Goal: Navigation & Orientation: Find specific page/section

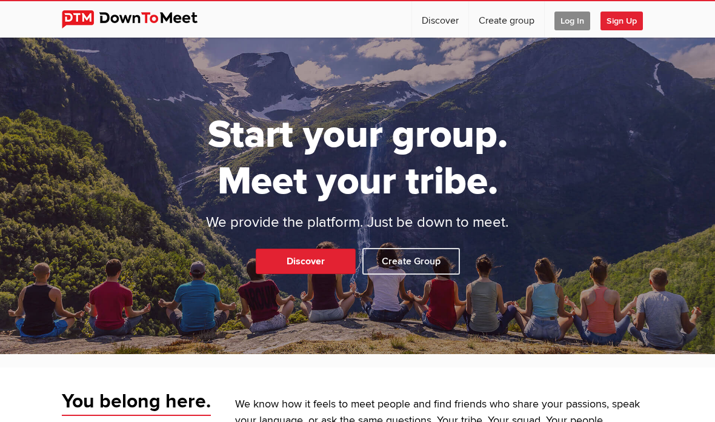
click at [574, 20] on span "Log In" at bounding box center [573, 21] width 36 height 19
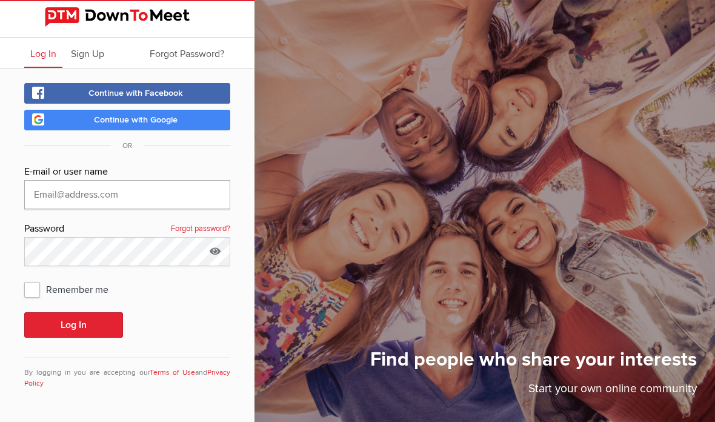
click at [198, 202] on input "text" at bounding box center [127, 194] width 206 height 29
type input "[EMAIL_ADDRESS][DOMAIN_NAME]"
click at [104, 312] on button "Log In" at bounding box center [73, 324] width 99 height 25
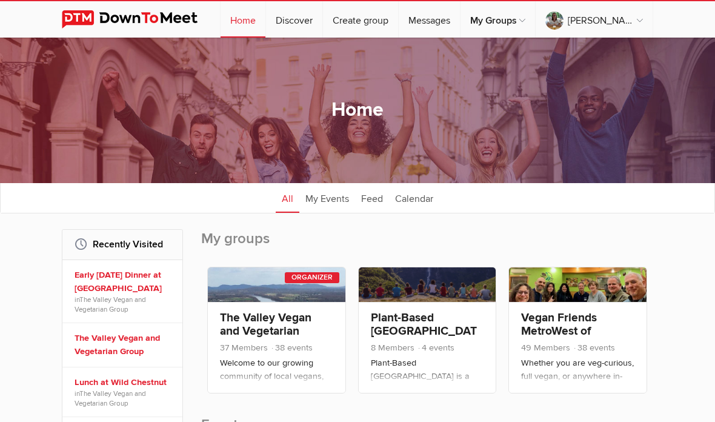
click at [572, 327] on link "Vegan Friends MetroWest of [GEOGRAPHIC_DATA], [GEOGRAPHIC_DATA]" at bounding box center [574, 350] width 106 height 81
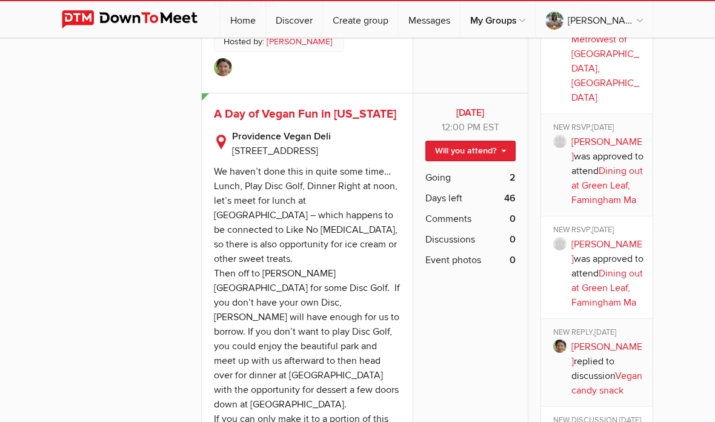
scroll to position [1281, 0]
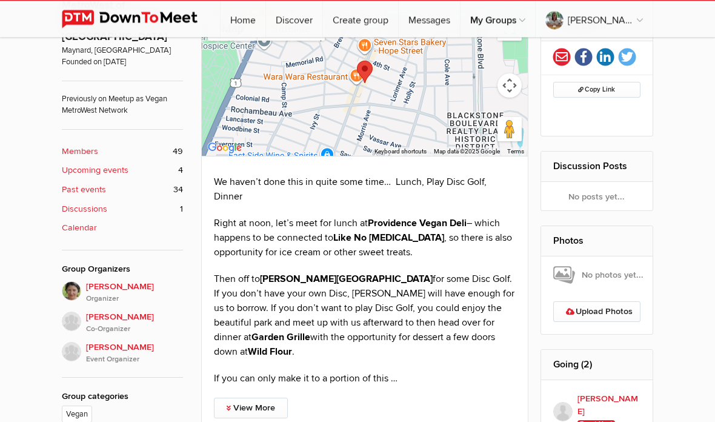
scroll to position [452, 0]
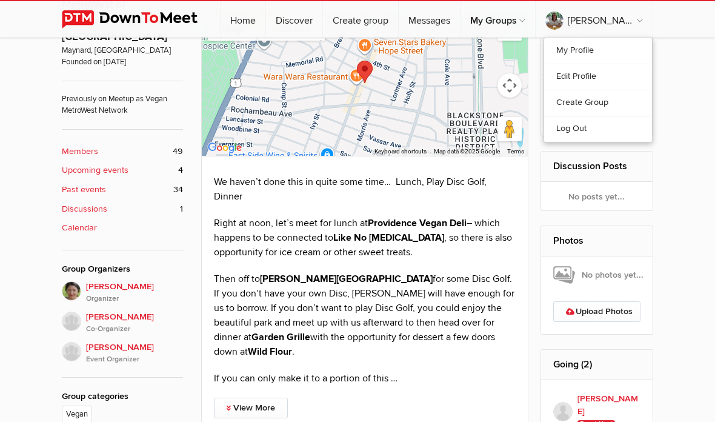
click at [579, 125] on link "Log Out" at bounding box center [598, 129] width 108 height 26
